Goal: Stay updated: Keep informed about current events or changing information

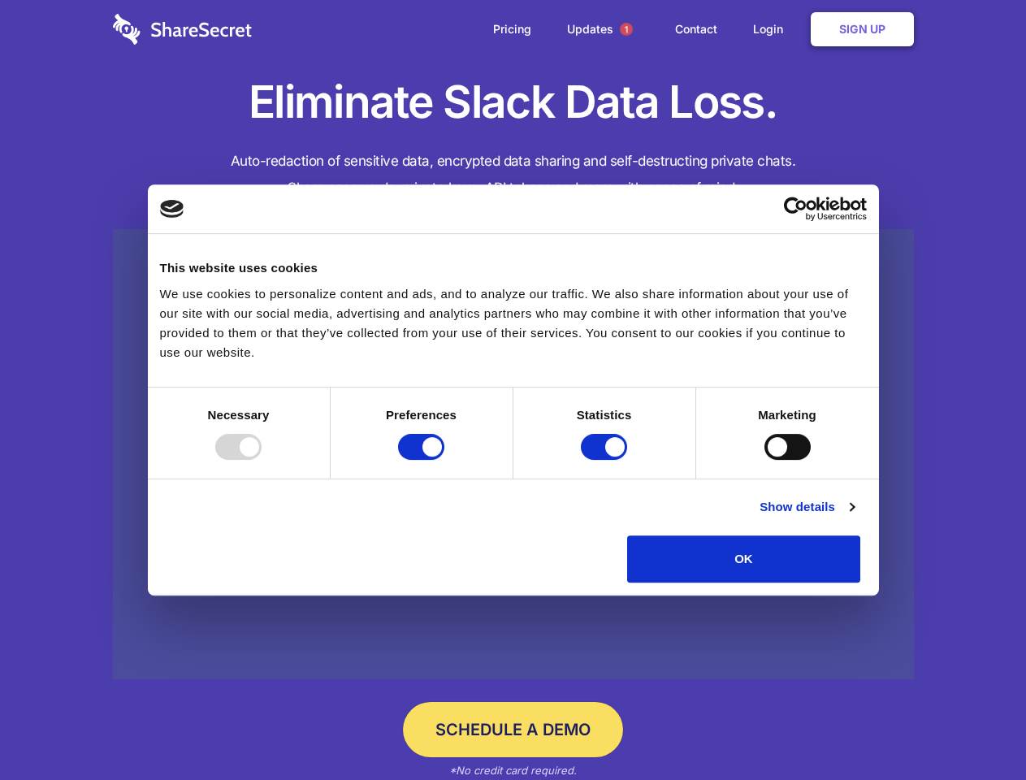
click at [262, 460] on div at bounding box center [238, 447] width 46 height 26
click at [444, 460] on input "Preferences" at bounding box center [421, 447] width 46 height 26
checkbox input "false"
click at [606, 460] on input "Statistics" at bounding box center [604, 447] width 46 height 26
checkbox input "false"
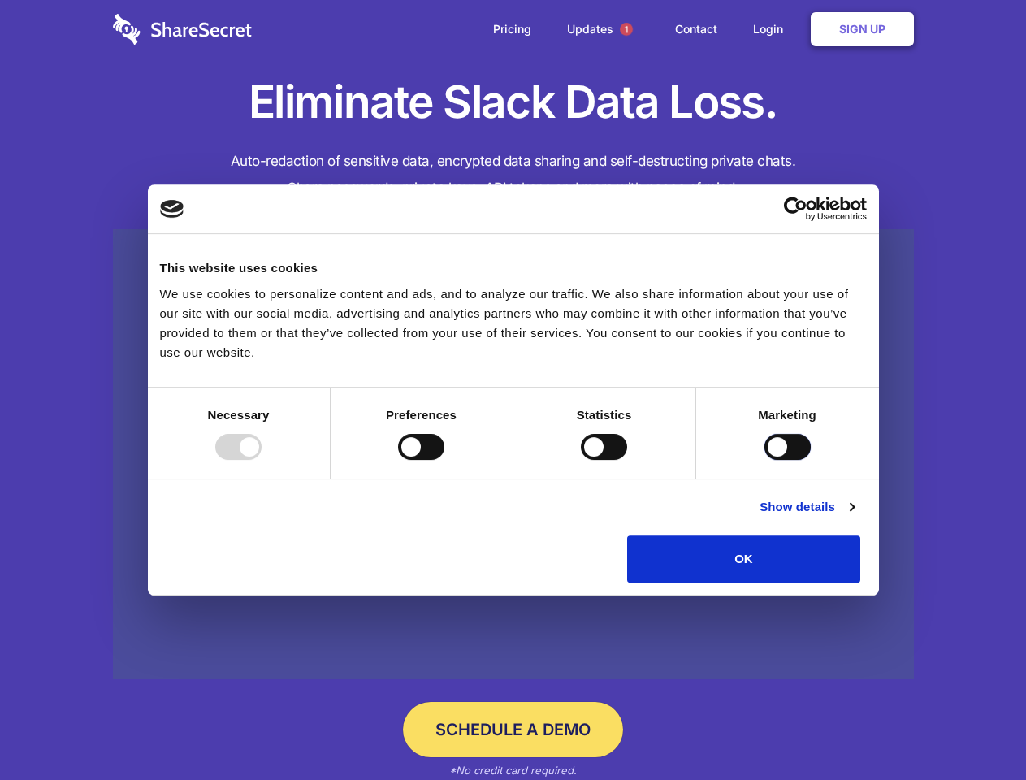
click at [764, 460] on input "Marketing" at bounding box center [787, 447] width 46 height 26
checkbox input "true"
click at [854, 517] on link "Show details" at bounding box center [806, 506] width 94 height 19
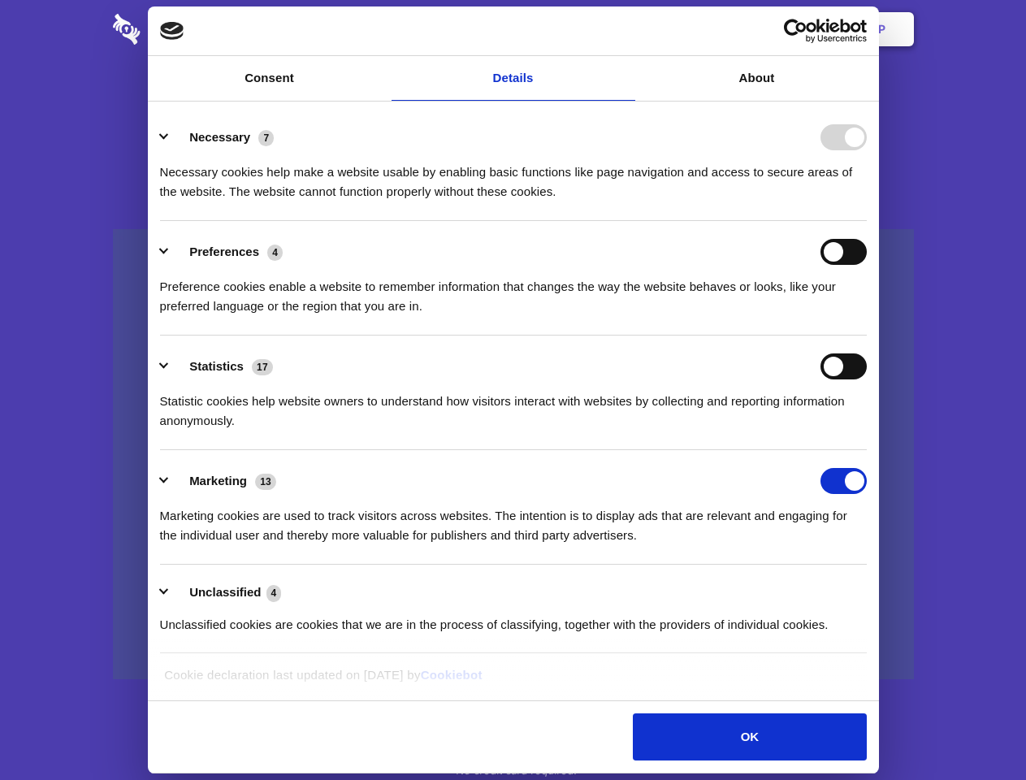
click at [867, 221] on li "Necessary 7 Necessary cookies help make a website usable by enabling basic func…" at bounding box center [513, 163] width 707 height 115
click at [625, 29] on span "1" at bounding box center [626, 29] width 13 height 13
